Goal: Task Accomplishment & Management: Complete application form

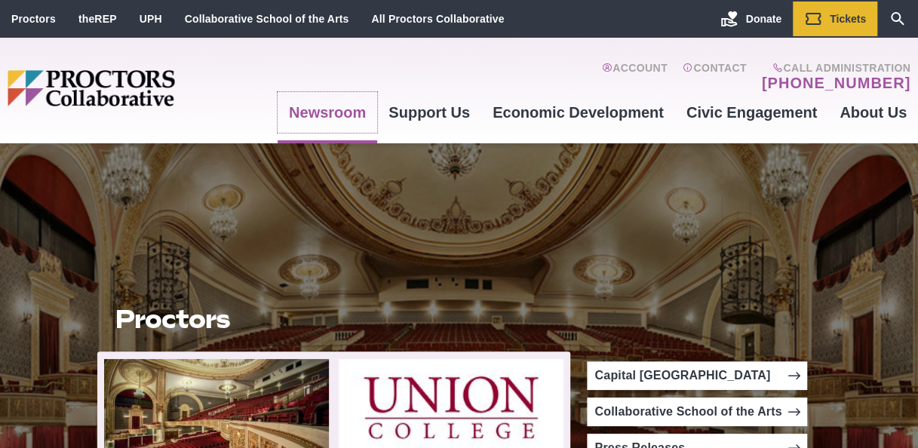
click at [336, 112] on link "Newsroom" at bounding box center [328, 112] width 100 height 41
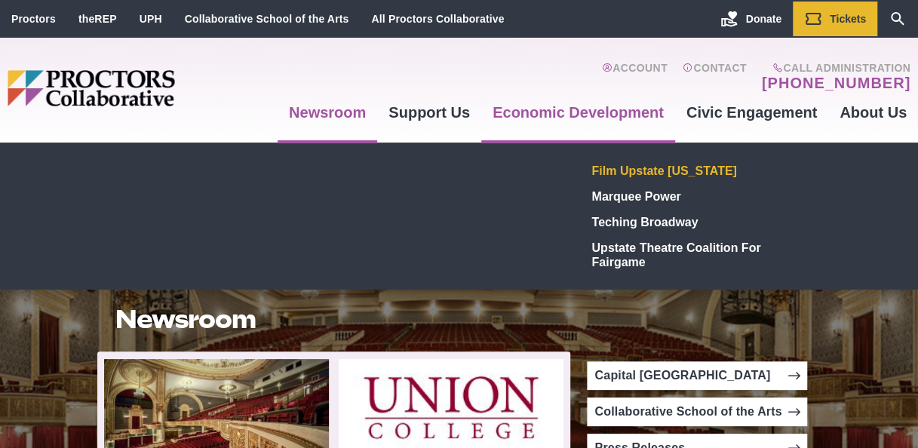
click at [667, 167] on link "Film Upstate [US_STATE]" at bounding box center [696, 171] width 220 height 26
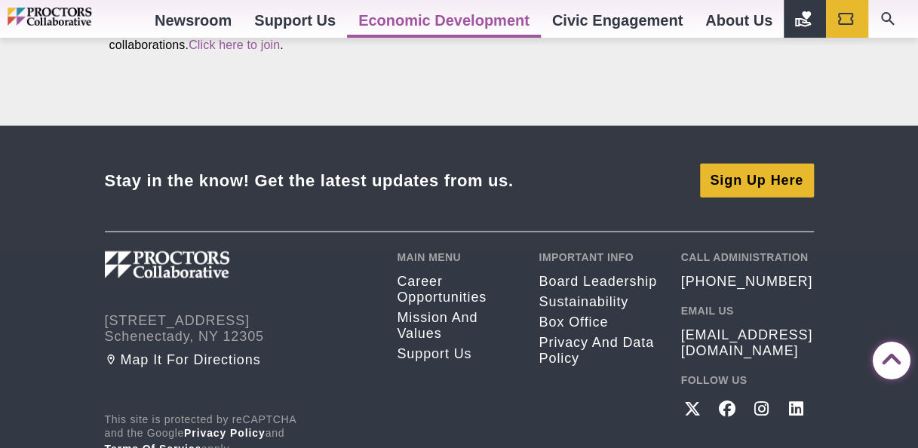
scroll to position [1621, 0]
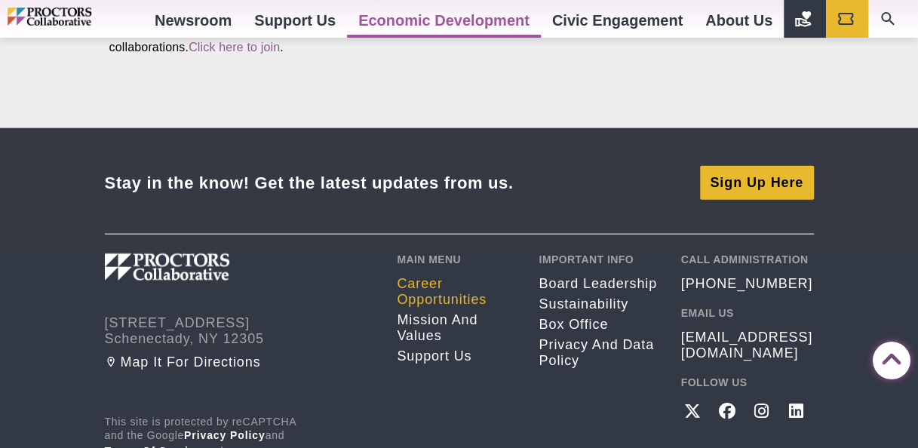
click at [445, 276] on link "Career opportunities" at bounding box center [456, 292] width 119 height 32
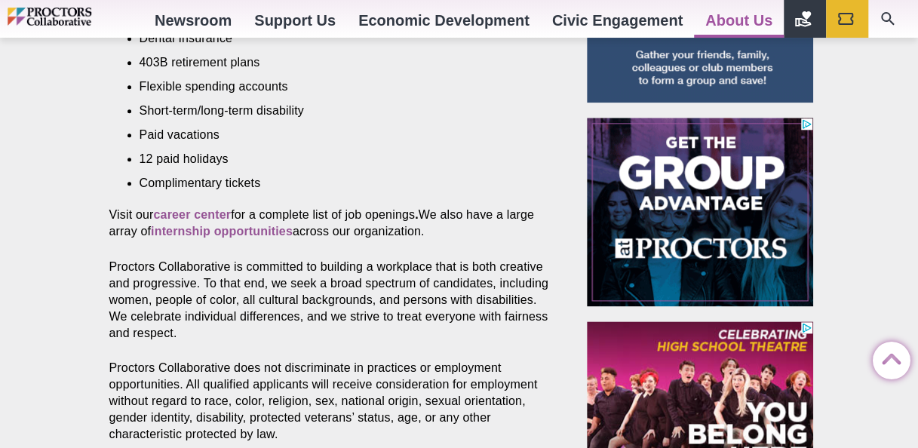
scroll to position [761, 0]
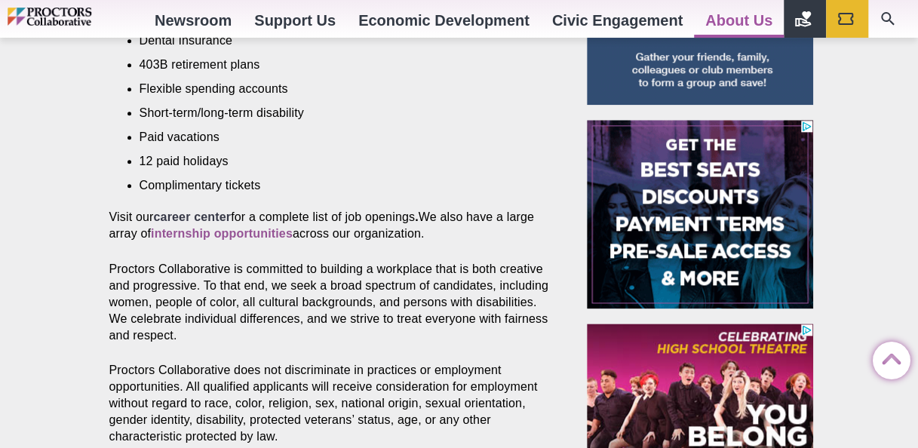
click at [205, 210] on strong "career center" at bounding box center [192, 216] width 78 height 13
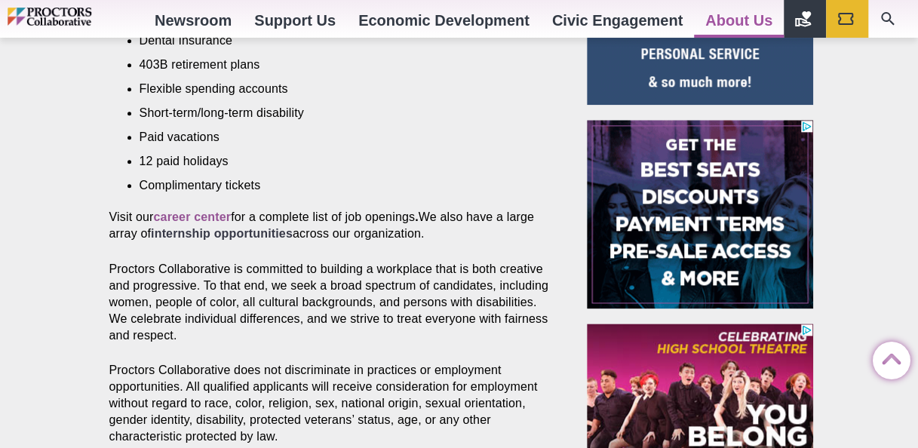
click at [256, 227] on strong "internship opportunities" at bounding box center [222, 233] width 142 height 13
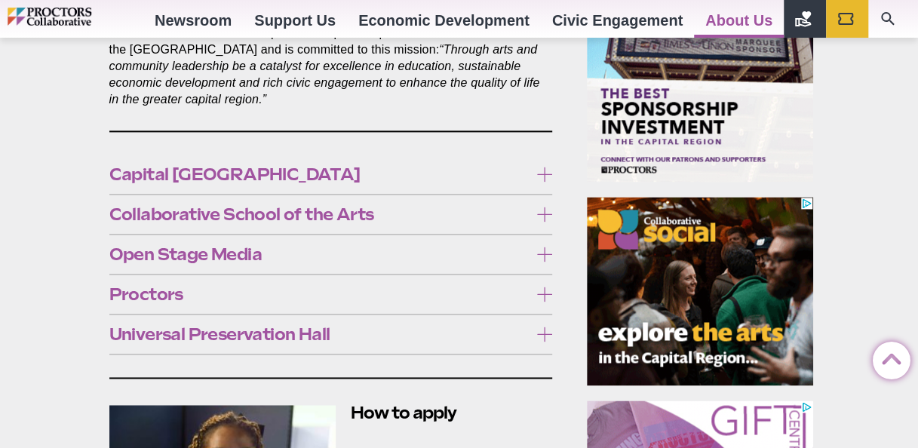
scroll to position [891, 0]
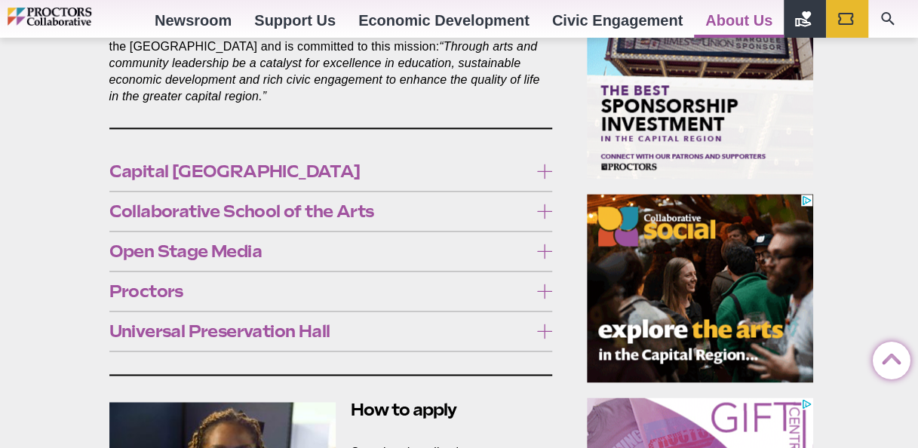
click at [540, 164] on icon at bounding box center [544, 171] width 15 height 15
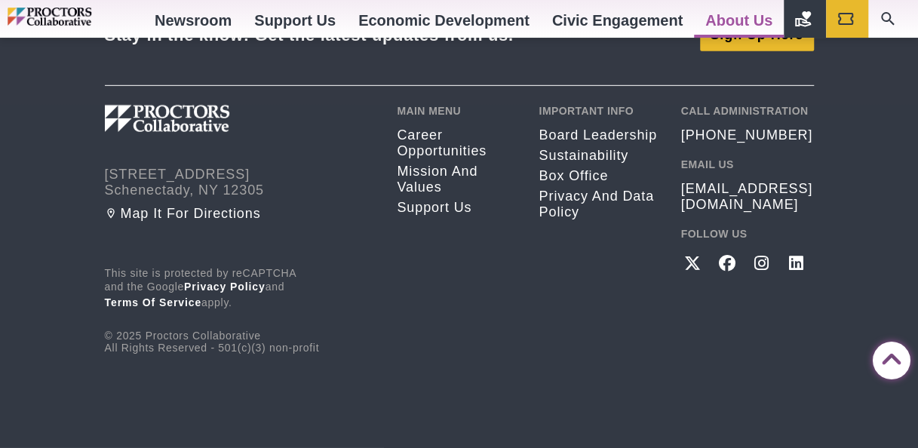
scroll to position [2600, 0]
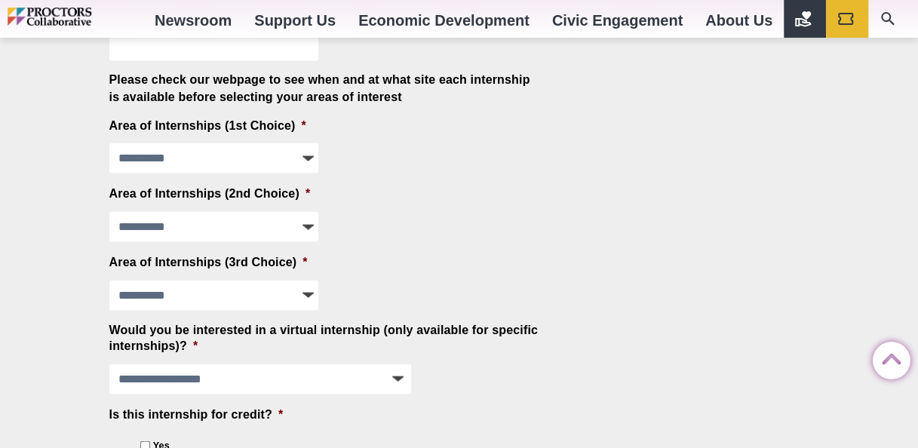
scroll to position [1376, 0]
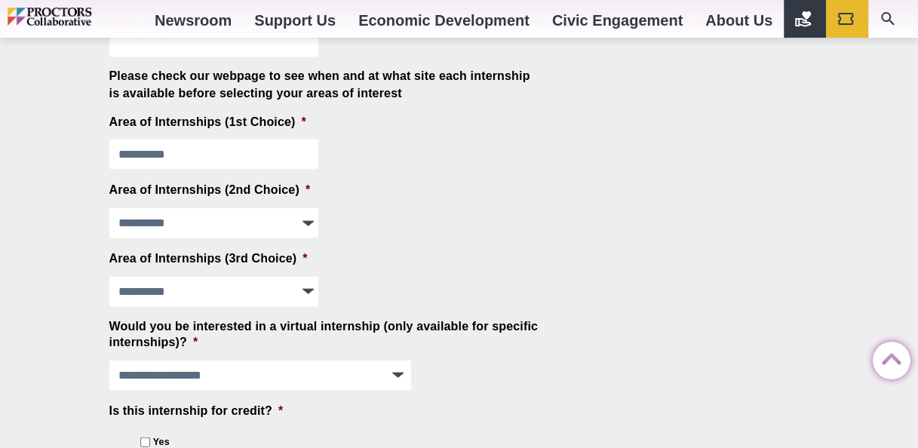
click at [301, 154] on select "**********" at bounding box center [214, 154] width 210 height 30
click at [586, 210] on div "**********" at bounding box center [459, 198] width 724 height 2861
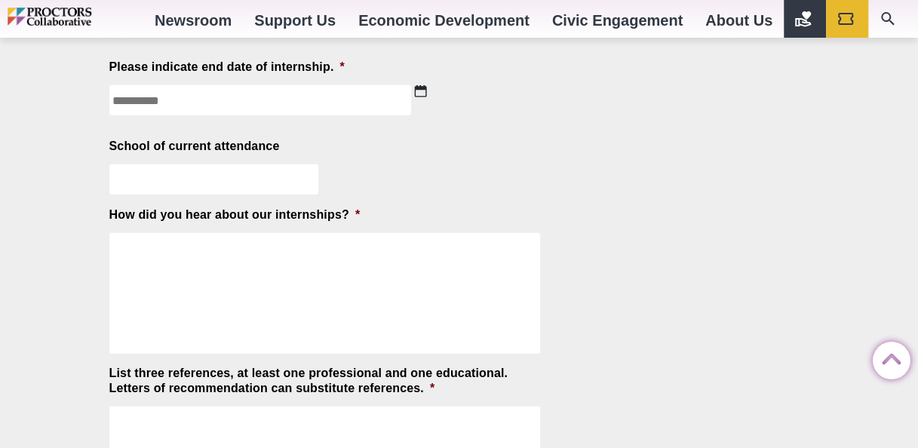
scroll to position [1937, 0]
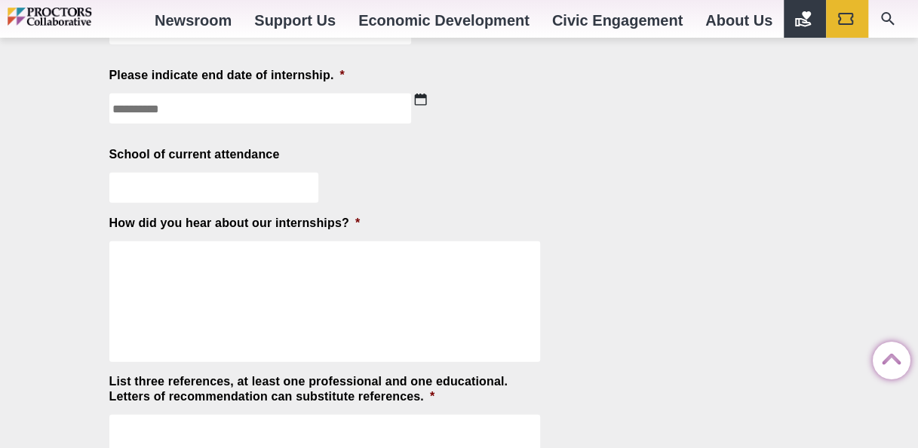
click at [249, 186] on input "School of current attendance" at bounding box center [214, 188] width 210 height 30
type input "**********"
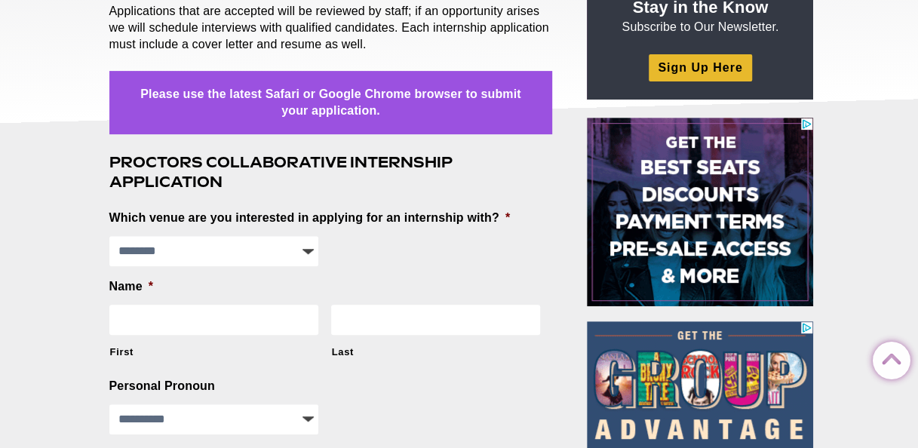
scroll to position [0, 0]
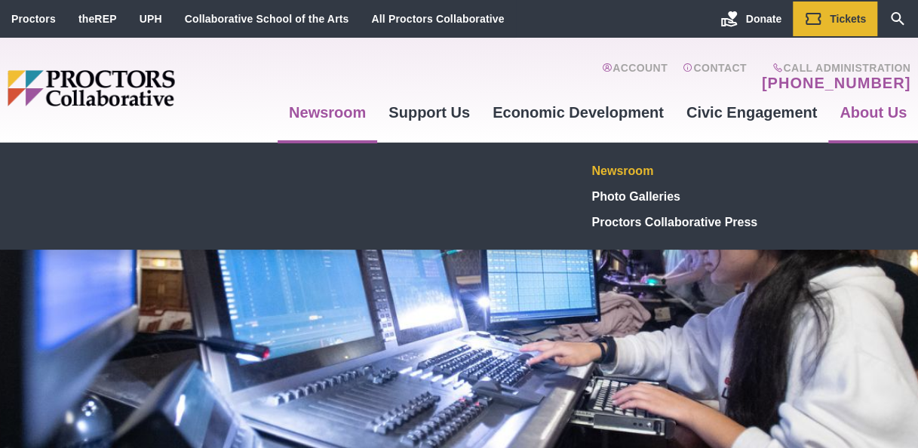
click at [626, 167] on link "Newsroom" at bounding box center [696, 171] width 220 height 26
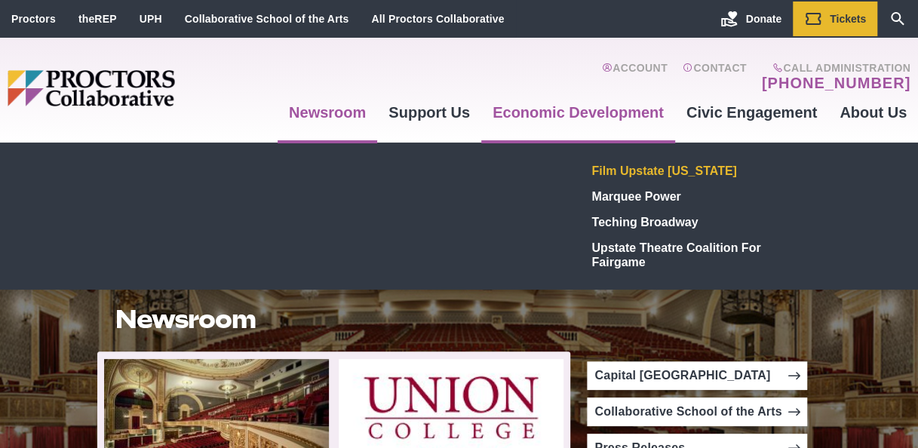
click at [663, 170] on link "Film Upstate [US_STATE]" at bounding box center [696, 171] width 220 height 26
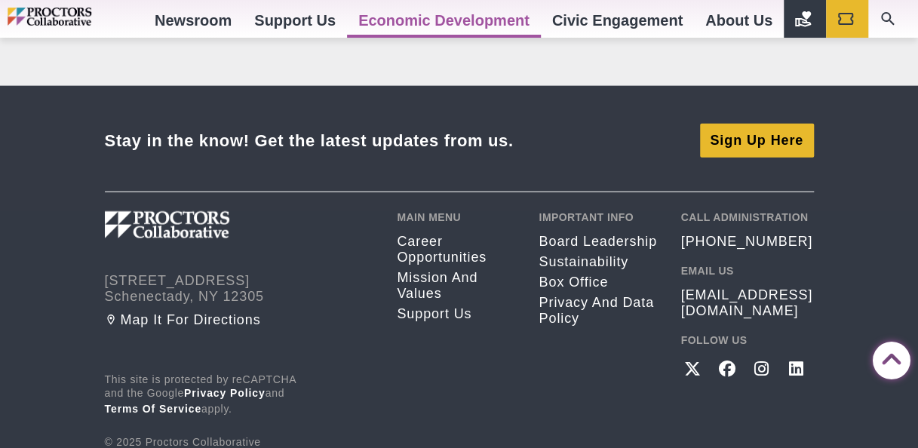
scroll to position [1671, 0]
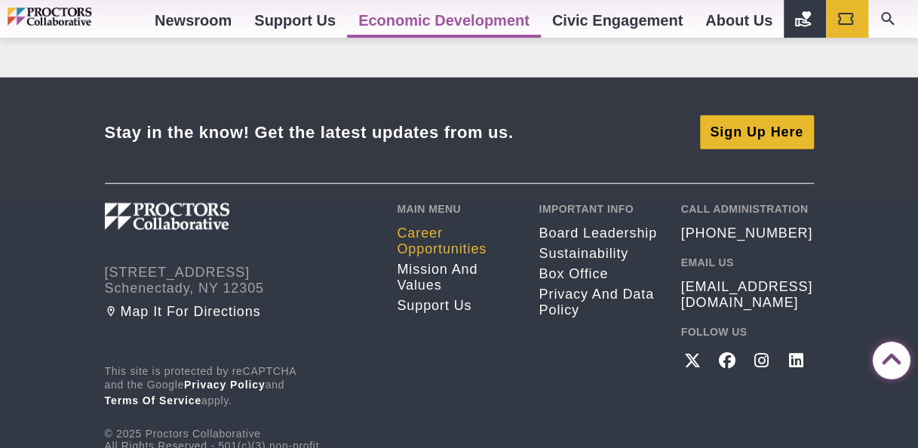
click at [436, 225] on link "Career opportunities" at bounding box center [456, 241] width 119 height 32
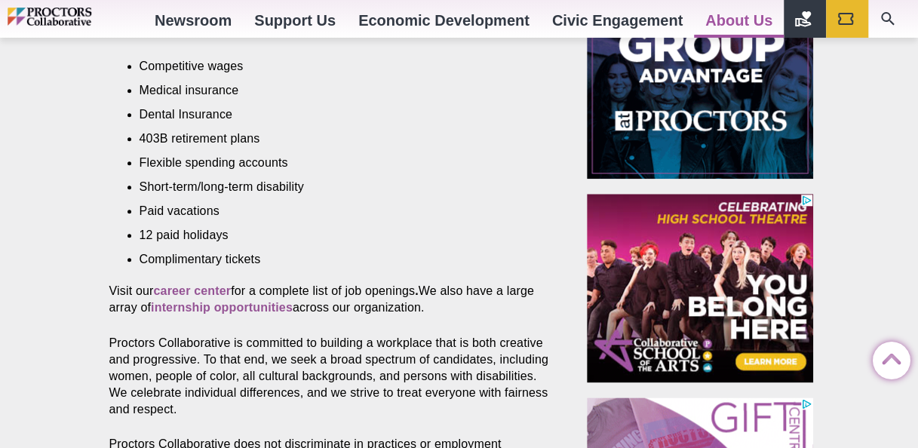
scroll to position [685, 0]
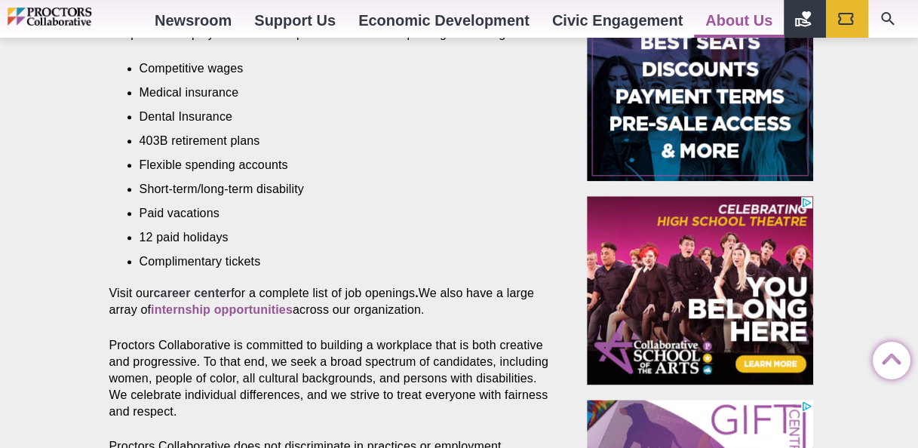
click at [216, 287] on strong "career center" at bounding box center [192, 293] width 78 height 13
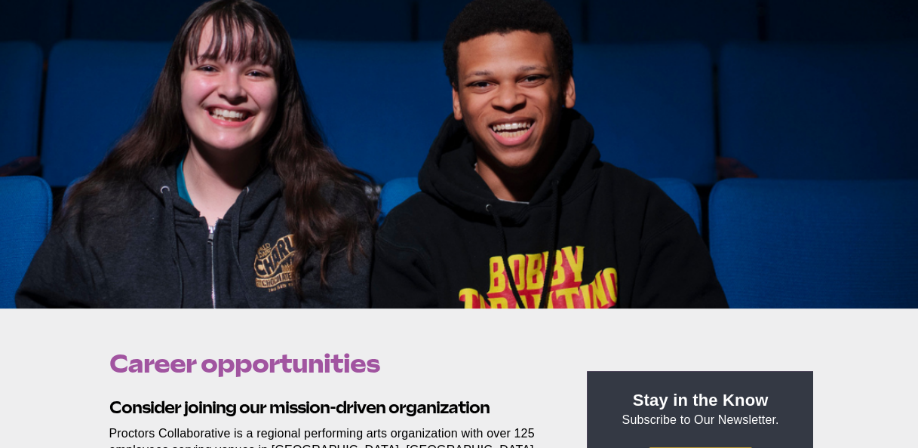
scroll to position [0, 0]
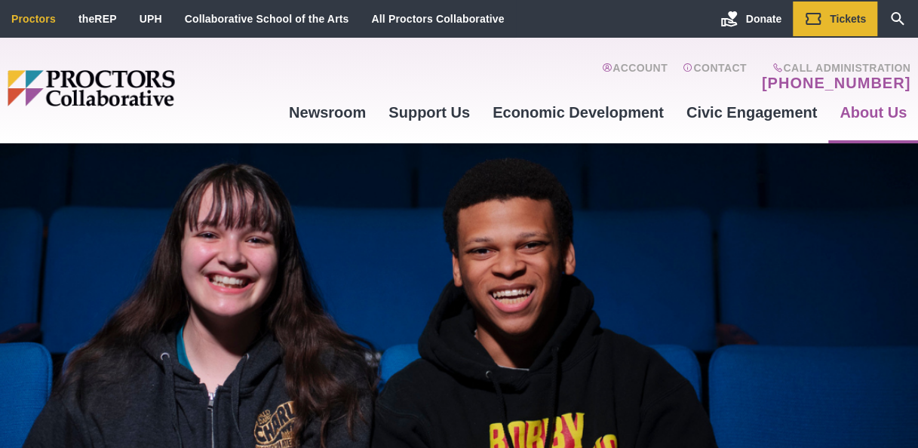
click at [28, 20] on link "Proctors" at bounding box center [33, 19] width 44 height 12
